Goal: Information Seeking & Learning: Check status

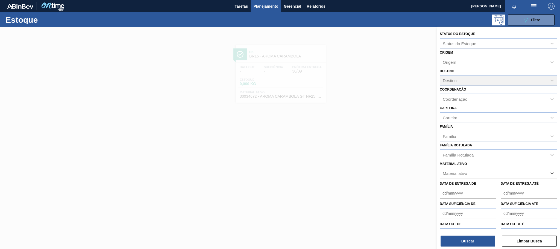
paste ativo "30031878"
type ativo "30031878"
click at [495, 185] on div "30031878 - TAMPA AL VERDE GCA BASE SOLVENTE" at bounding box center [499, 186] width 118 height 10
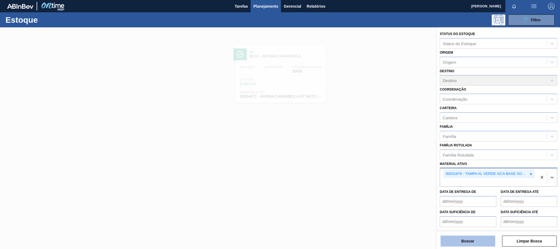
click at [471, 236] on button "Buscar" at bounding box center [468, 240] width 55 height 11
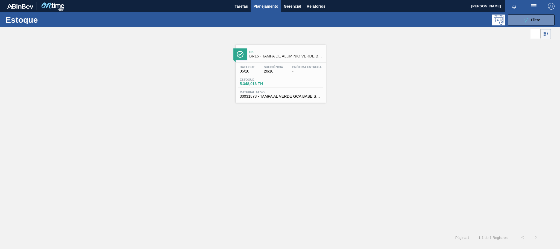
click at [271, 66] on span "Suficiência" at bounding box center [273, 66] width 19 height 3
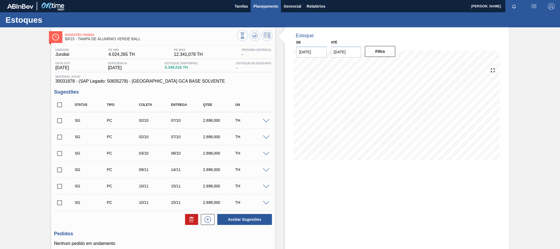
click at [269, 4] on span "Planejamento" at bounding box center [265, 6] width 25 height 7
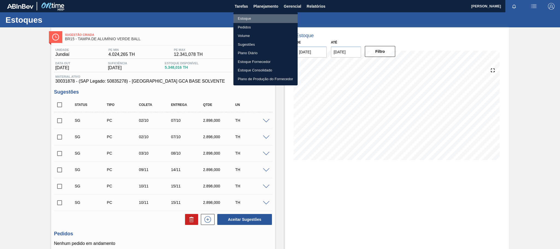
click at [254, 18] on li "Estoque" at bounding box center [265, 18] width 64 height 9
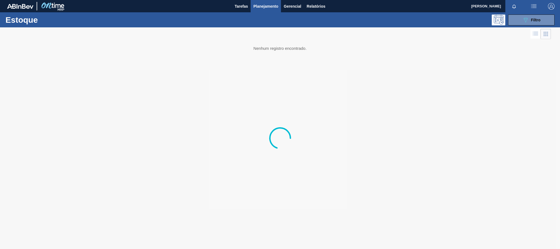
click at [516, 25] on div "Estoque 089F7B8B-B2A5-4AFE-B5C0-19BA573D28AC Filtro" at bounding box center [280, 19] width 560 height 15
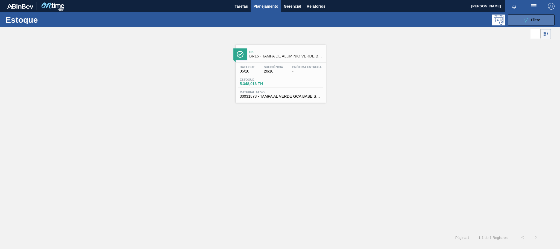
click at [530, 17] on div "089F7B8B-B2A5-4AFE-B5C0-19BA573D28AC Filtro" at bounding box center [531, 20] width 18 height 7
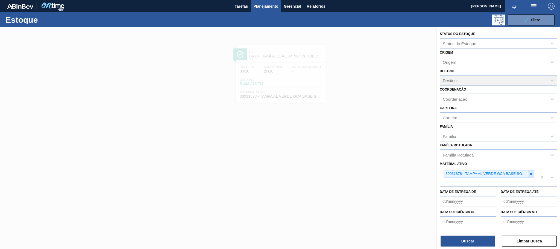
click at [531, 175] on icon at bounding box center [531, 174] width 4 height 4
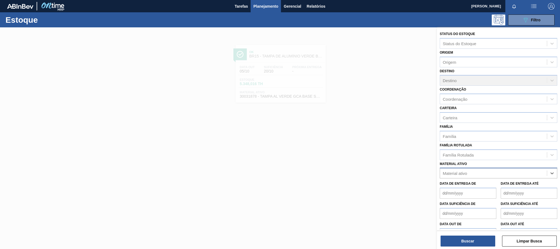
paste ativo "30003581"
type ativo "30003581"
click at [521, 186] on div "30003581 - SUCO CONCENT LIMAO;CLARIFIC.C/SO2;PEPSI;" at bounding box center [499, 186] width 118 height 10
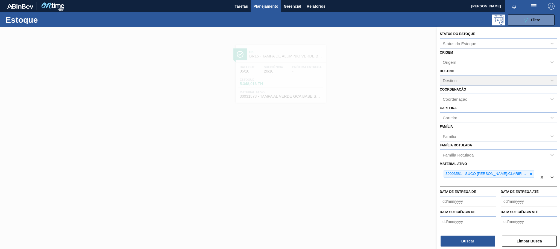
paste ativo "30031248"
type ativo "30031248"
click at [525, 200] on div "30031248 - SUCO LARANJA CONC PRESV 63 5 KG" at bounding box center [499, 195] width 118 height 12
click at [523, 195] on div "30031248 - SUCO LARANJA CONC PRESV 63 5 KG" at bounding box center [499, 195] width 118 height 10
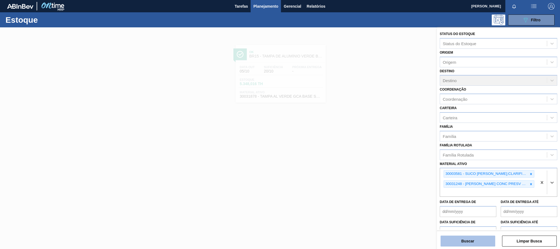
click at [470, 240] on button "Buscar" at bounding box center [468, 240] width 55 height 11
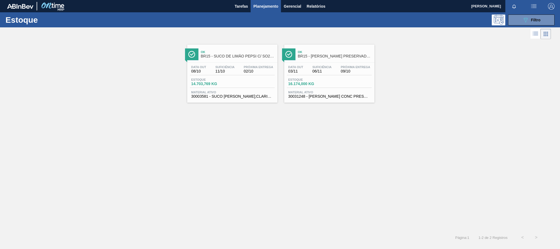
click at [222, 72] on span "11/10" at bounding box center [224, 71] width 19 height 4
click at [350, 59] on div "Ok BR15 - SUCO LARANJA PRESERVADO 63,5KG" at bounding box center [335, 54] width 74 height 12
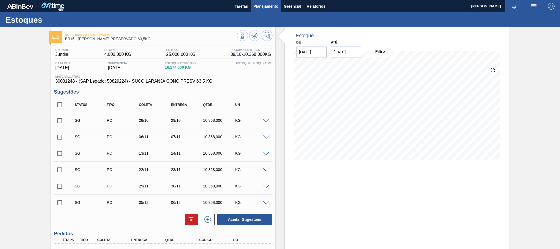
click at [268, 6] on span "Planejamento" at bounding box center [265, 6] width 25 height 7
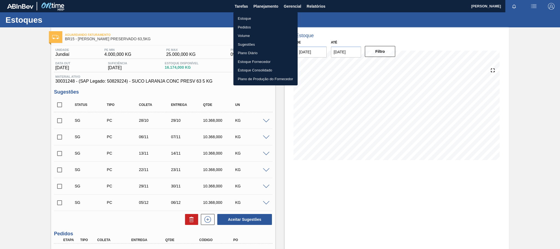
click at [272, 17] on li "Estoque" at bounding box center [265, 18] width 64 height 9
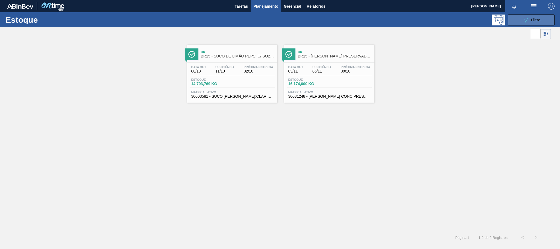
click at [526, 17] on icon "089F7B8B-B2A5-4AFE-B5C0-19BA573D28AC" at bounding box center [525, 20] width 7 height 7
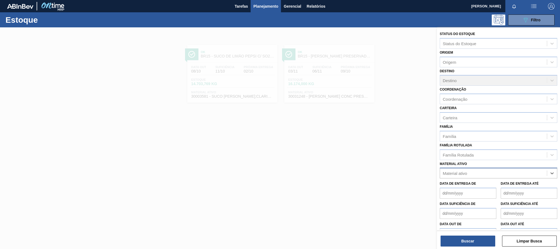
paste ativo "30009782"
type ativo "30009782"
click at [511, 189] on div "30009782 - Kit Pepsi H2OH Limoneto" at bounding box center [499, 186] width 118 height 10
paste ativo "30004716"
type ativo "30004716"
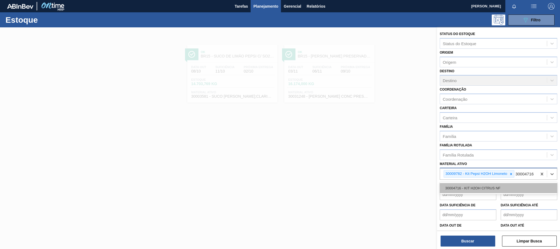
click at [493, 191] on div "30004716 - KIT H2OH CITRUS NF" at bounding box center [499, 188] width 118 height 10
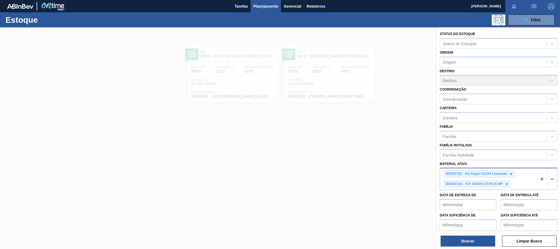
paste ativo "30006636"
type ativo "30006636"
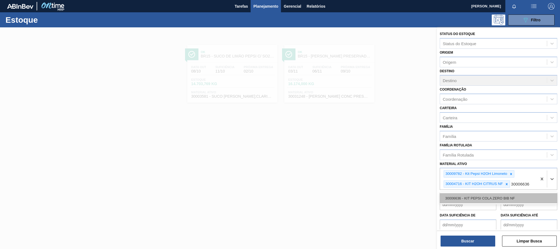
click at [500, 198] on div "30006636 - KIT PEPSI COLA ZERO BIB NF" at bounding box center [499, 198] width 118 height 10
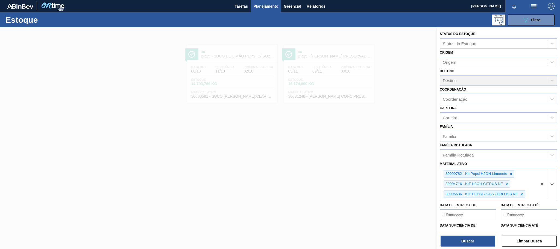
paste ativo "30002825"
type ativo "30002825"
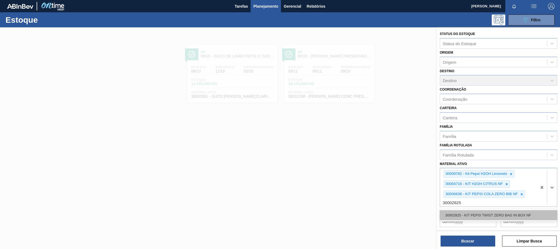
click at [503, 213] on div "30002825 - KIT PEPSI TWIST ZERO BAG IN BOX NF" at bounding box center [499, 215] width 118 height 10
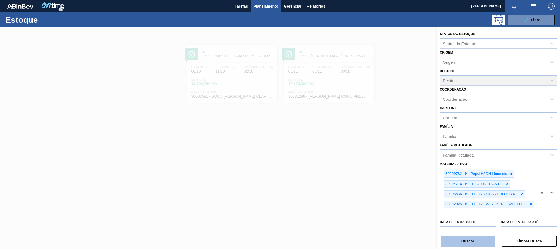
click at [469, 239] on button "Buscar" at bounding box center [468, 240] width 55 height 11
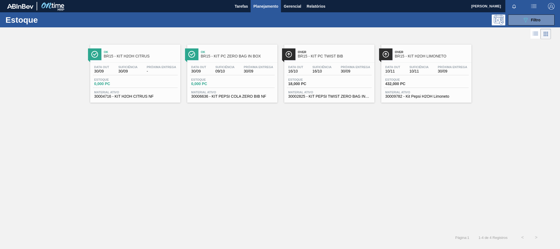
click at [139, 68] on div "Data out 30/09 Suficiência 30/09 Próxima Entrega -" at bounding box center [135, 70] width 85 height 10
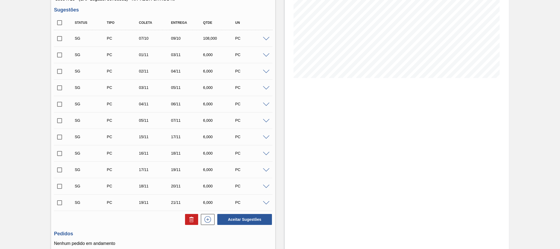
scroll to position [130, 0]
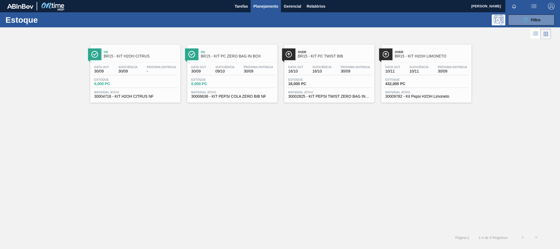
click at [257, 58] on span "BR15 - KIT PC ZERO BAG IN BOX" at bounding box center [238, 56] width 74 height 4
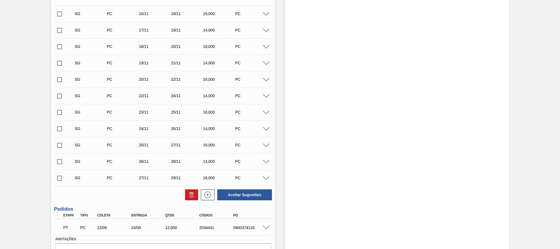
scroll to position [401, 0]
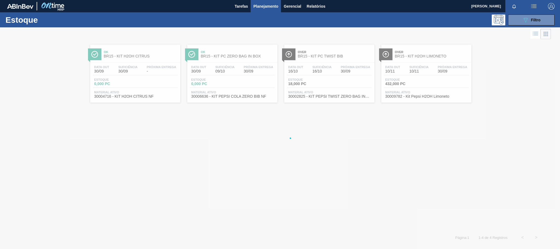
click at [354, 68] on div at bounding box center [280, 137] width 560 height 221
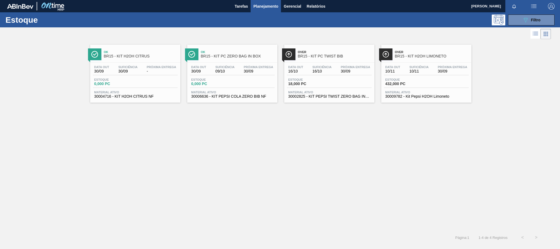
click at [349, 64] on div "Data out 16/10 Suficiência 16/10 Próxima Entrega 30/09 Estoque 18,000 PC Materi…" at bounding box center [329, 81] width 90 height 37
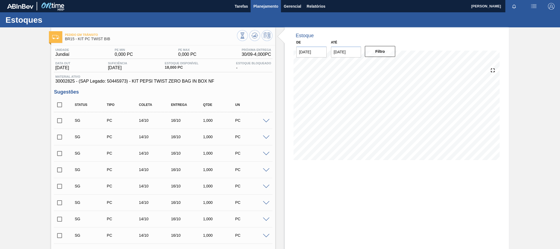
click at [261, 5] on span "Planejamento" at bounding box center [265, 6] width 25 height 7
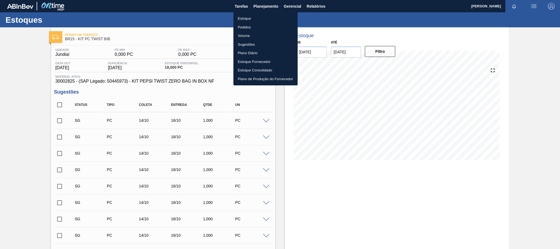
click at [255, 17] on li "Estoque" at bounding box center [265, 18] width 64 height 9
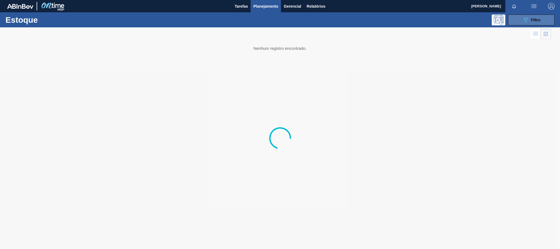
click at [517, 25] on button "089F7B8B-B2A5-4AFE-B5C0-19BA573D28AC Filtro" at bounding box center [531, 19] width 46 height 11
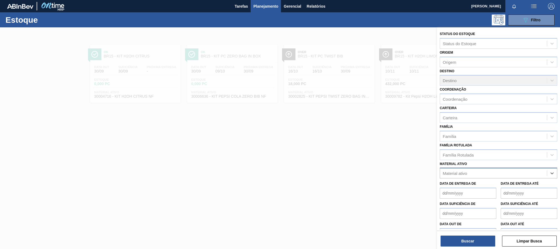
paste ativo "30009782"
type ativo "30009782"
click at [500, 188] on div "30009782 - Kit Pepsi H2OH Limoneto" at bounding box center [499, 186] width 118 height 10
paste ativo "30004716"
type ativo "30004716"
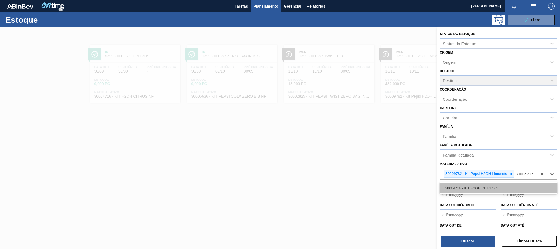
click at [494, 193] on div "30004716 - KIT H2OH CITRUS NF" at bounding box center [499, 188] width 118 height 10
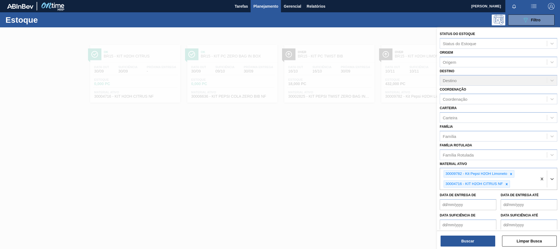
paste ativo "30006636"
type ativo "30006636"
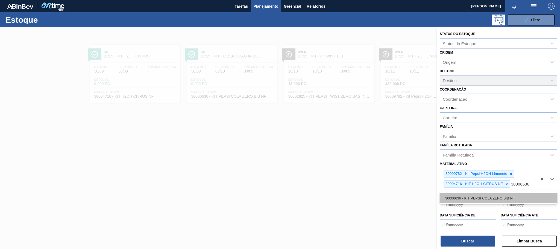
click at [494, 199] on div "30006636 - KIT PEPSI COLA ZERO BIB NF" at bounding box center [499, 198] width 118 height 10
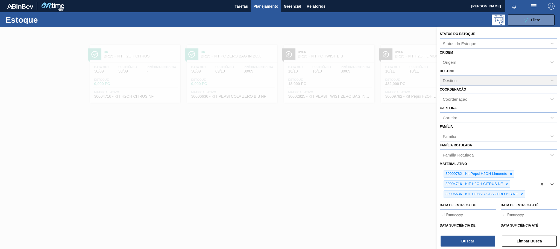
paste ativo "30002825"
type ativo "30002825"
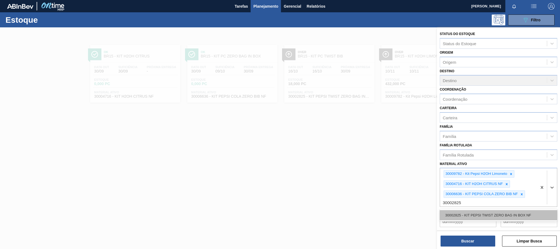
click at [494, 213] on div "30002825 - KIT PEPSI TWIST ZERO BAG IN BOX NF" at bounding box center [499, 215] width 118 height 10
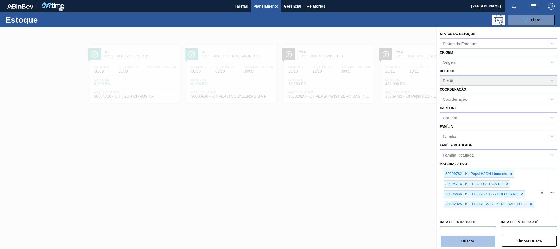
click at [473, 240] on button "Buscar" at bounding box center [468, 240] width 55 height 11
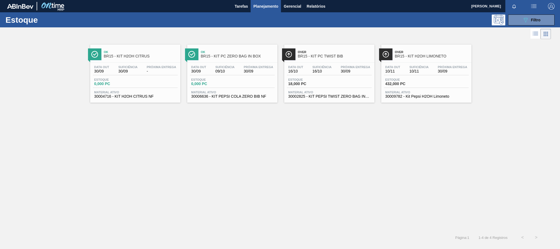
click at [127, 71] on span "30/09" at bounding box center [127, 71] width 19 height 4
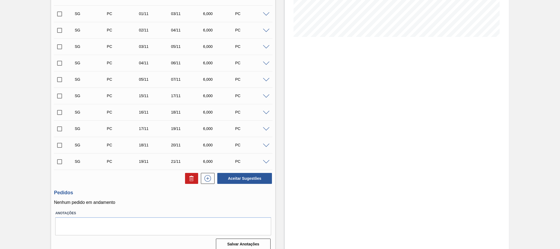
scroll to position [130, 0]
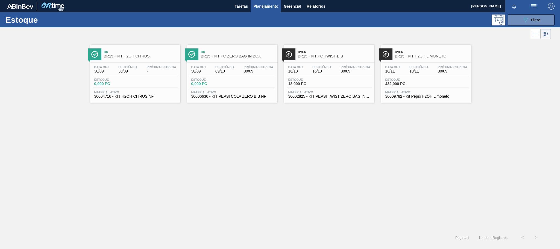
click at [240, 64] on div "Data out 30/09 Suficiência 09/10 Próxima Entrega 30/09 Estoque 0,000 PC Materia…" at bounding box center [232, 81] width 90 height 37
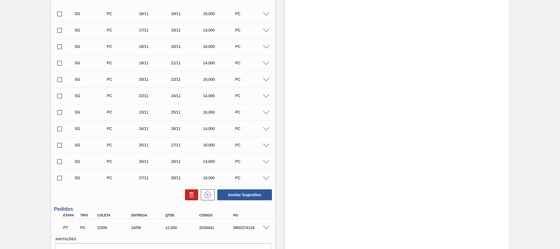
scroll to position [401, 0]
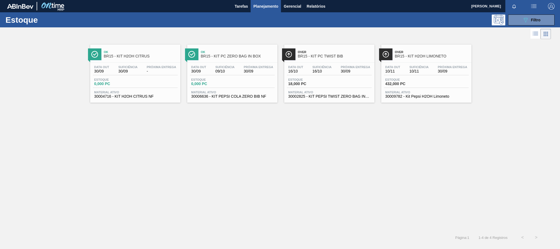
click at [344, 56] on span "BR15 - KIT PC TWIST BIB" at bounding box center [335, 56] width 74 height 4
click at [348, 59] on div "Over BR15 - KIT PC TWIST BIB" at bounding box center [335, 54] width 74 height 12
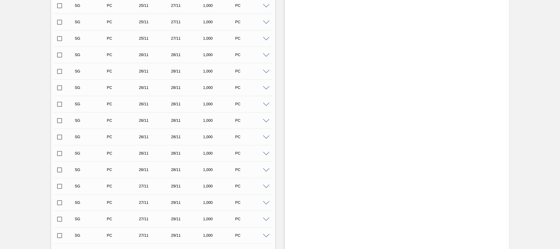
scroll to position [1713, 0]
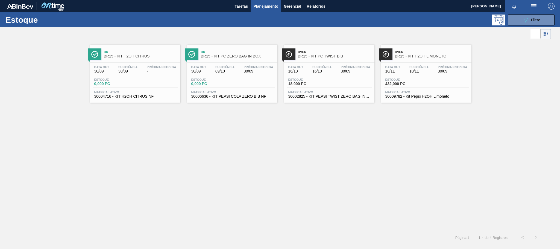
click at [146, 69] on div "Próxima Entrega -" at bounding box center [161, 69] width 32 height 8
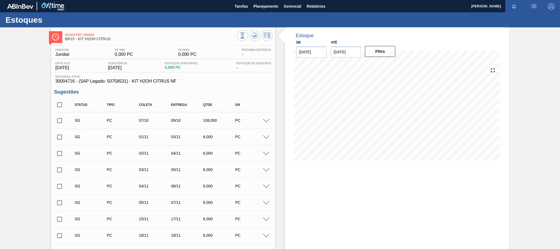
scroll to position [130, 0]
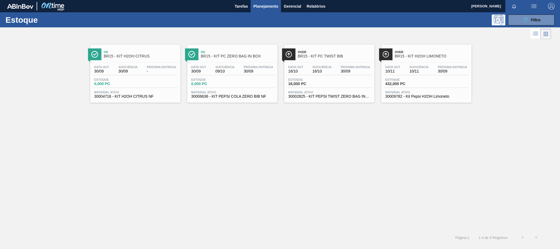
click at [245, 70] on span "30/09" at bounding box center [259, 71] width 30 height 4
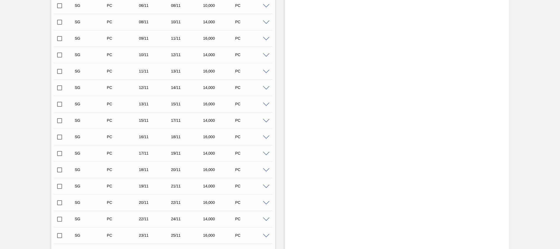
scroll to position [401, 0]
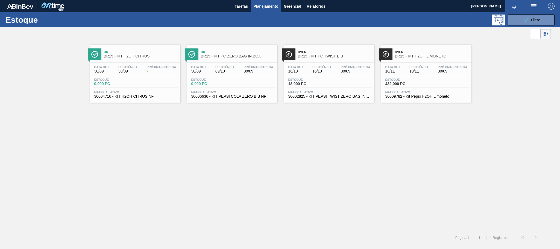
click at [433, 62] on div "Over BR15 - KIT H2OH LIMONETO Data out 10/11 Suficiência 10/11 Próxima Entrega …" at bounding box center [426, 74] width 90 height 58
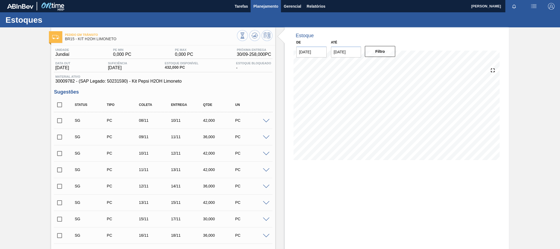
click at [264, 7] on span "Planejamento" at bounding box center [265, 6] width 25 height 7
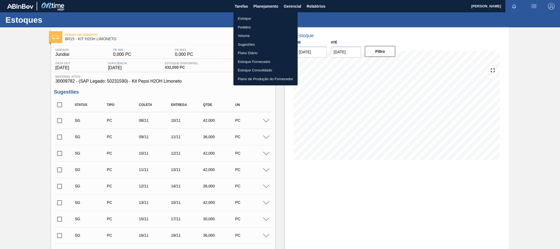
click at [259, 16] on li "Estoque" at bounding box center [265, 18] width 64 height 9
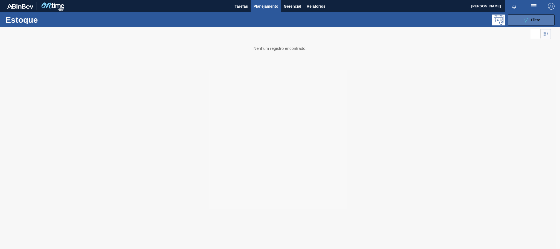
click at [531, 19] on div "089F7B8B-B2A5-4AFE-B5C0-19BA573D28AC Filtro" at bounding box center [531, 20] width 18 height 7
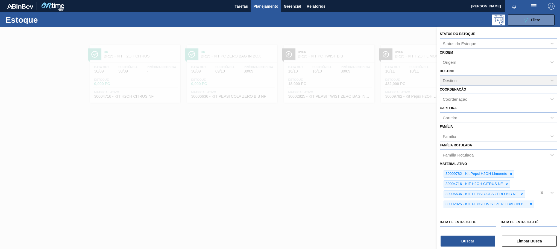
drag, startPoint x: 541, startPoint y: 191, endPoint x: 544, endPoint y: 193, distance: 3.4
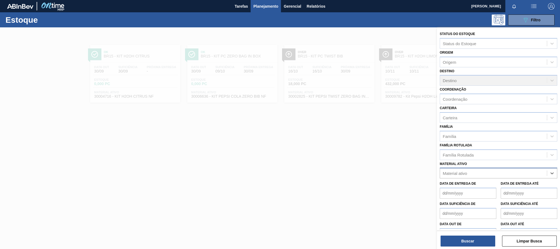
paste ativo "30011084"
type ativo "30011084"
click at [493, 186] on div "30011084 - FILME CONT LISO 740X45 MICRAS" at bounding box center [499, 186] width 118 height 10
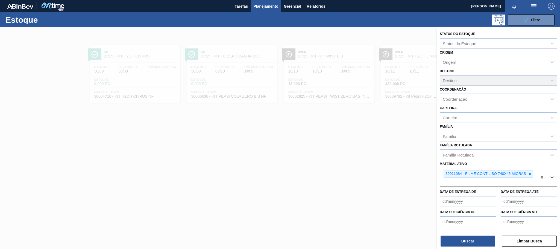
paste ativo "30034555"
type ativo "30034555"
click at [497, 196] on div "30034555 - FILME C GCA DUOSHRINK 7 99 NIV25" at bounding box center [499, 195] width 118 height 10
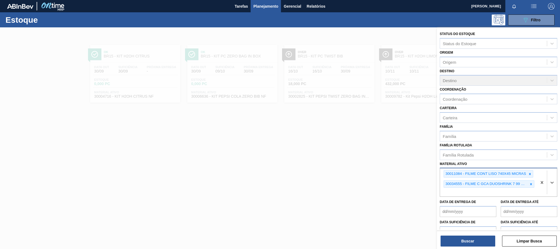
paste ativo "30017797"
type ativo "30017797"
click at [495, 208] on div "30017797 - FILME CONTR 780X60 GCA ZERO 350ML NIV22" at bounding box center [499, 205] width 118 height 10
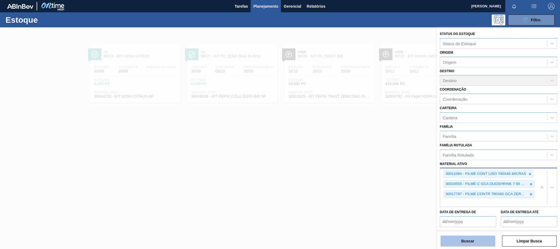
click at [476, 245] on button "Buscar" at bounding box center [468, 240] width 55 height 11
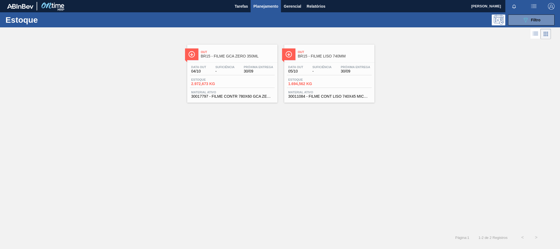
click at [233, 75] on div "Data out 04/10 Suficiência - Próxima Entrega 30/09" at bounding box center [232, 70] width 85 height 10
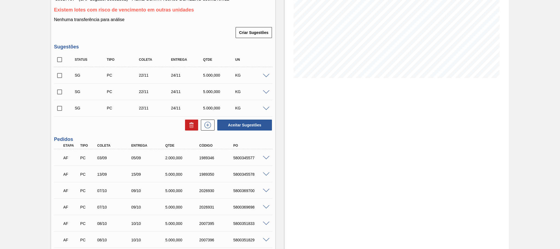
scroll to position [127, 0]
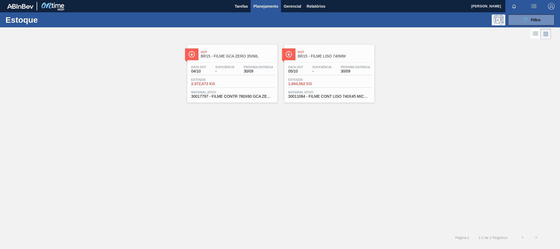
click at [315, 86] on span "1.694,562 KG" at bounding box center [307, 84] width 38 height 4
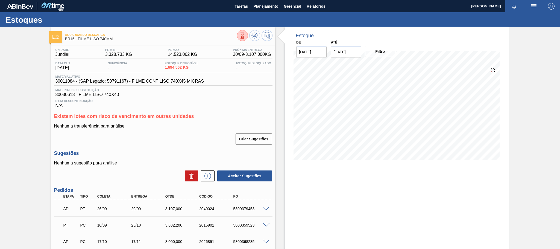
scroll to position [41, 0]
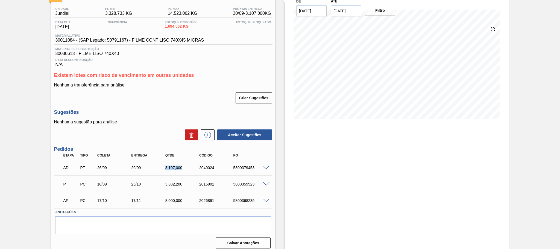
drag, startPoint x: 164, startPoint y: 171, endPoint x: 186, endPoint y: 170, distance: 22.2
click at [186, 170] on div "3.107,000" at bounding box center [183, 167] width 38 height 4
copy div "3.107,000"
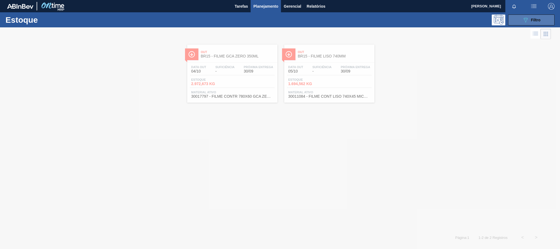
click at [518, 21] on button "089F7B8B-B2A5-4AFE-B5C0-19BA573D28AC Filtro" at bounding box center [531, 19] width 46 height 11
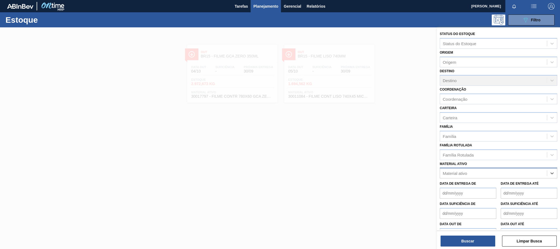
paste ativo "30003355"
type ativo "30003355"
click at [509, 188] on div "30003355 - CAIXA PAP BAG IN BOX;18L;;" at bounding box center [499, 186] width 118 height 10
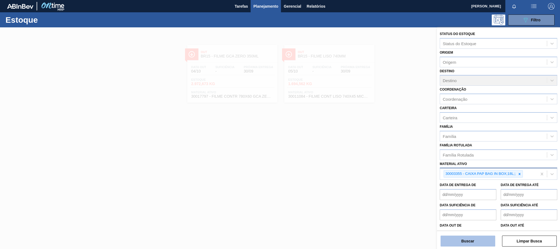
click at [467, 238] on button "Buscar" at bounding box center [468, 240] width 55 height 11
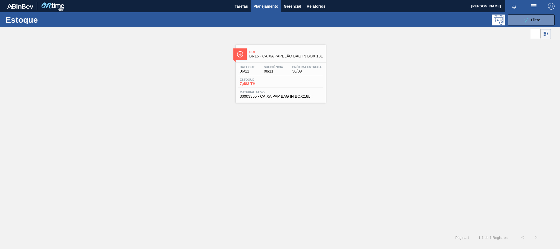
click at [272, 61] on div "Out BR15 - CAIXA PAPELÃO BAG IN BOX 18L Data out 06/11 Suficiência 08/11 Próxim…" at bounding box center [281, 74] width 90 height 58
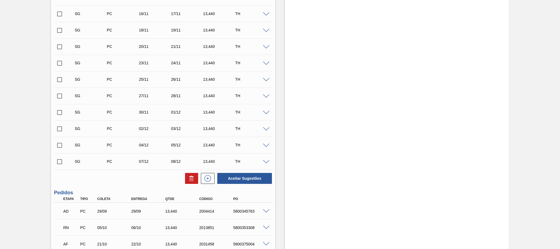
scroll to position [270, 0]
